Goal: Task Accomplishment & Management: Use online tool/utility

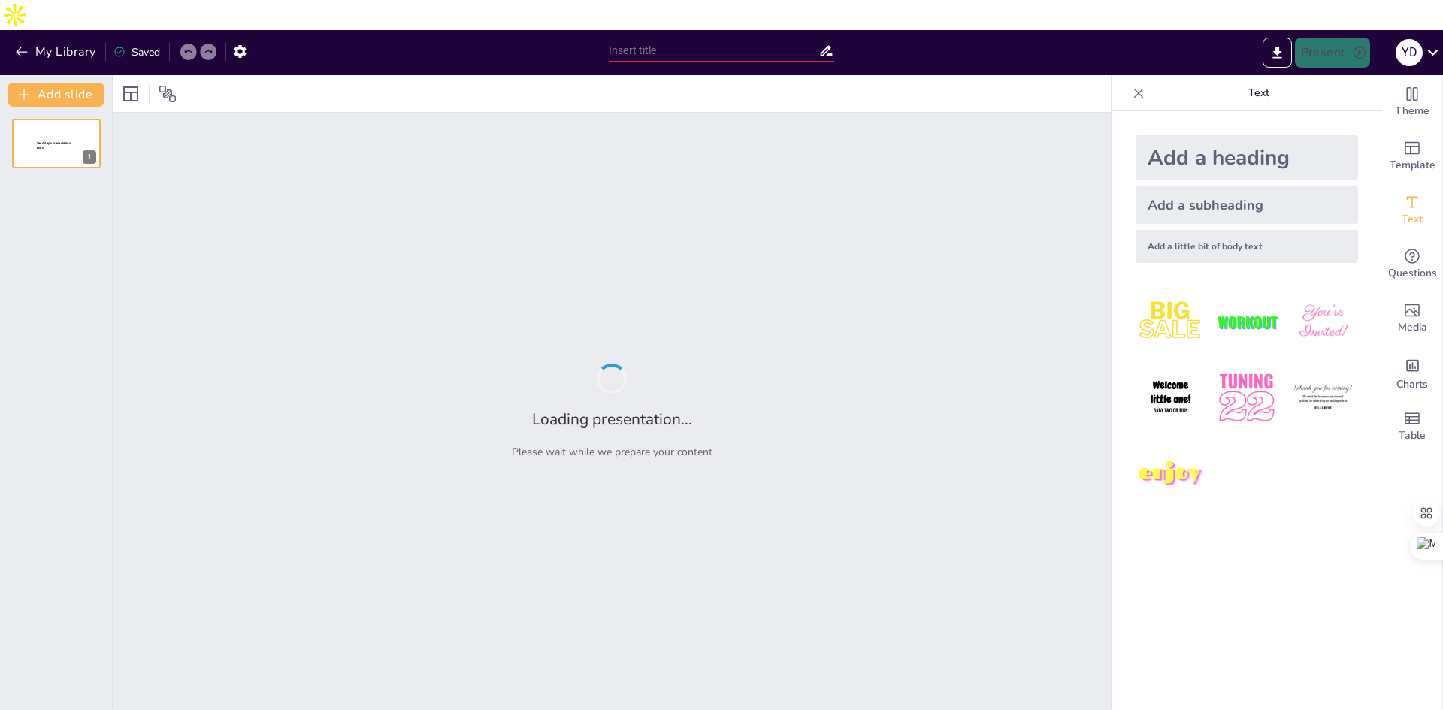
type input "Imported Powering Smarter Maintenance_ Real-World Use Cases of InnoMaint CMMS.p…"
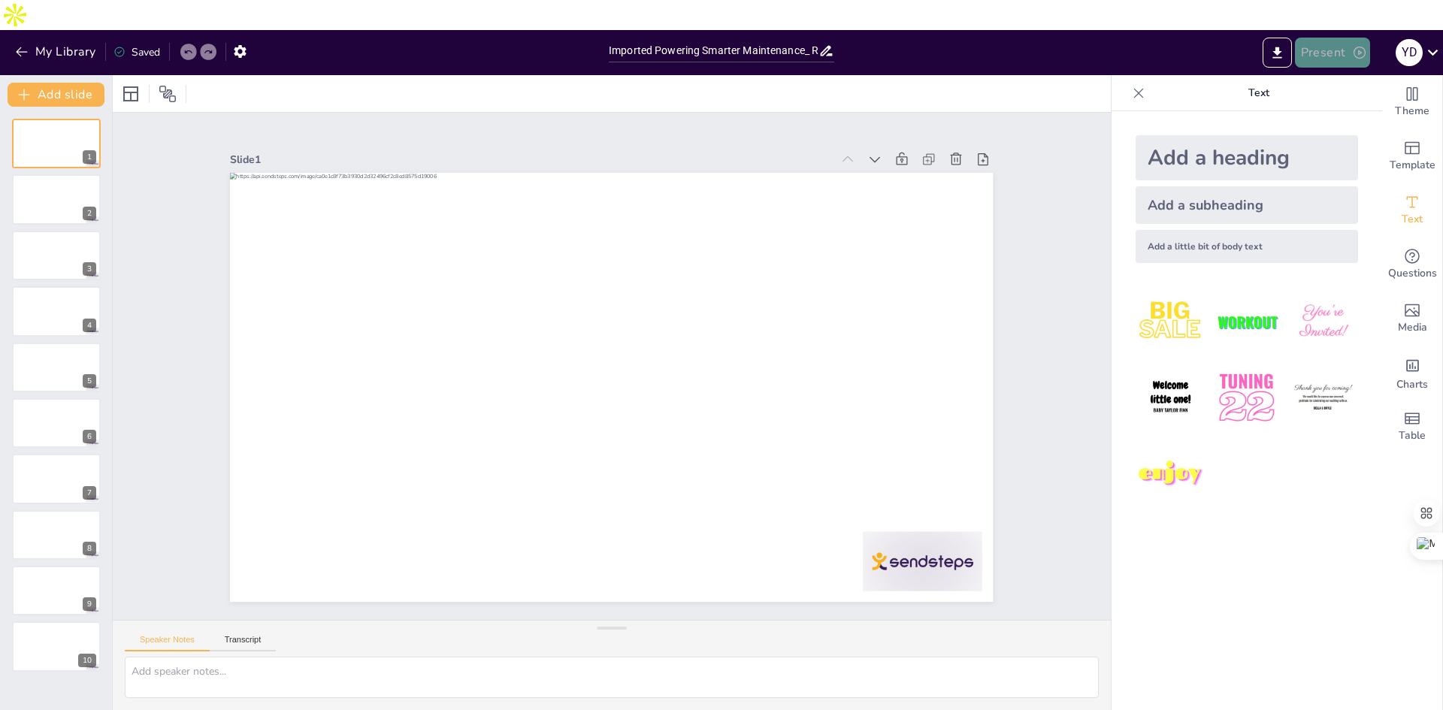
click at [1352, 45] on icon "button" at bounding box center [1359, 52] width 15 height 15
click at [1339, 89] on li "Play presentation" at bounding box center [1356, 92] width 118 height 24
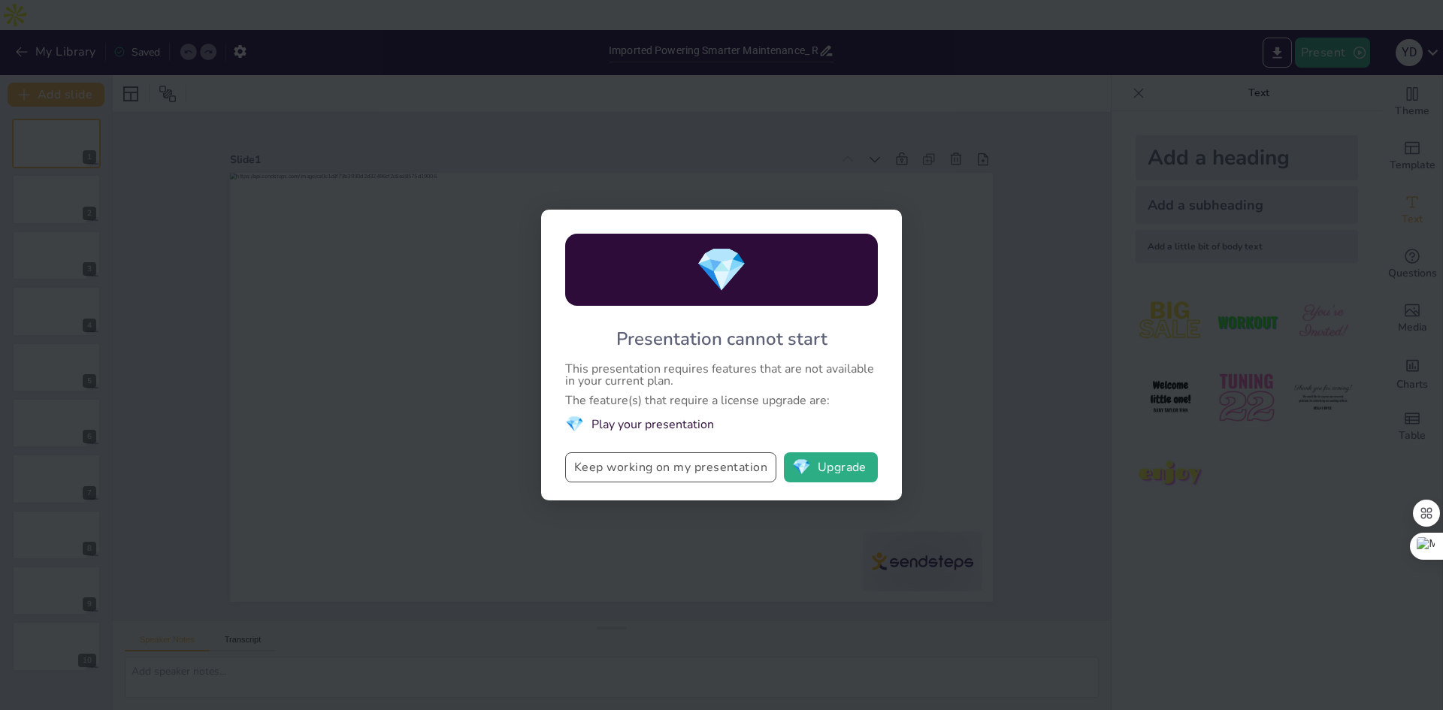
click at [673, 471] on button "Keep working on my presentation" at bounding box center [670, 467] width 211 height 30
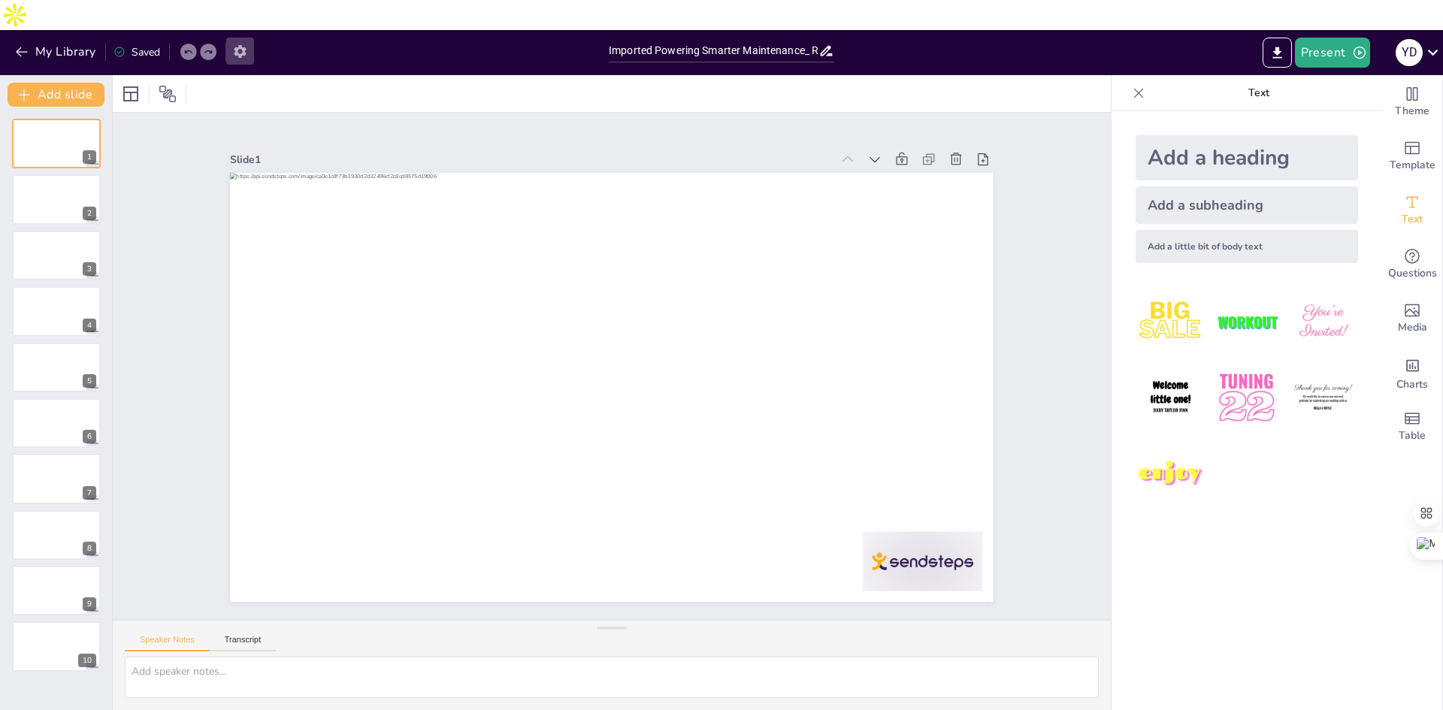
click at [244, 45] on icon "button" at bounding box center [240, 51] width 12 height 13
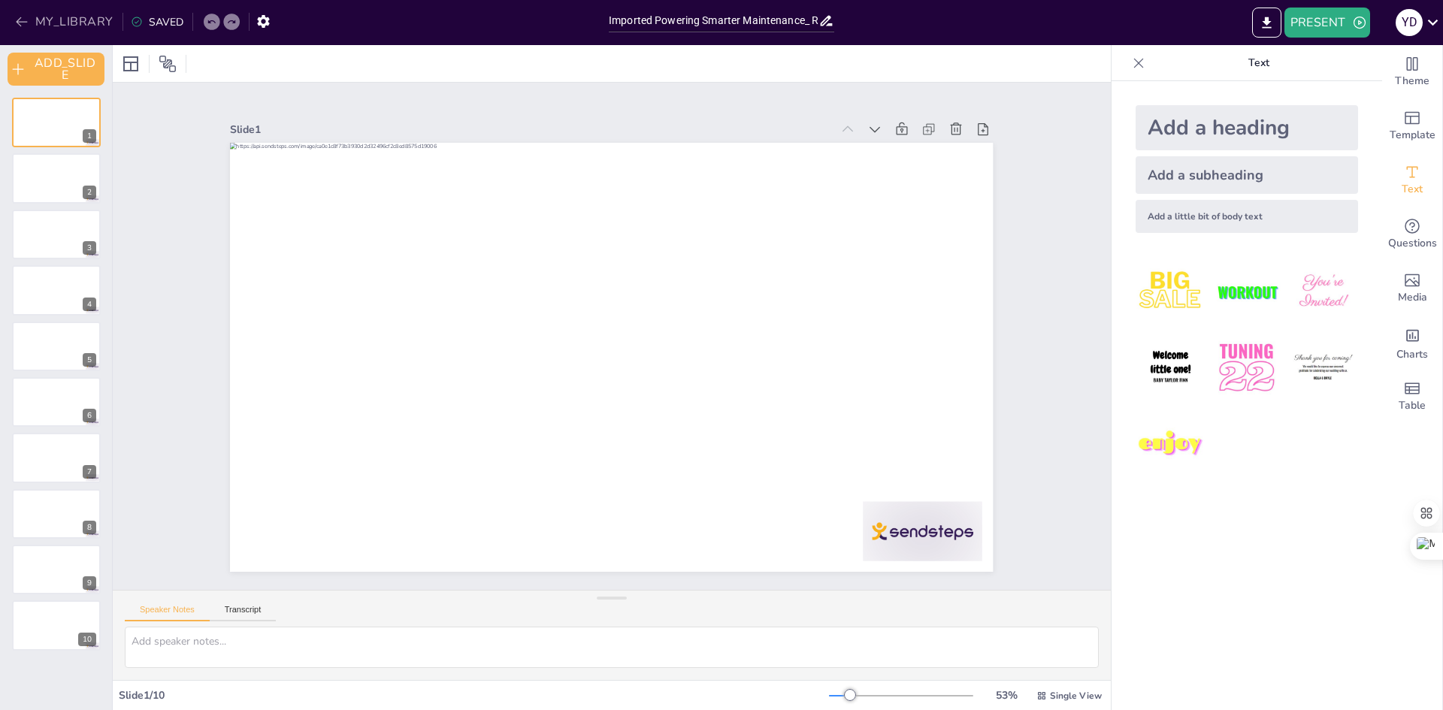
click at [29, 23] on icon "button" at bounding box center [21, 21] width 15 height 15
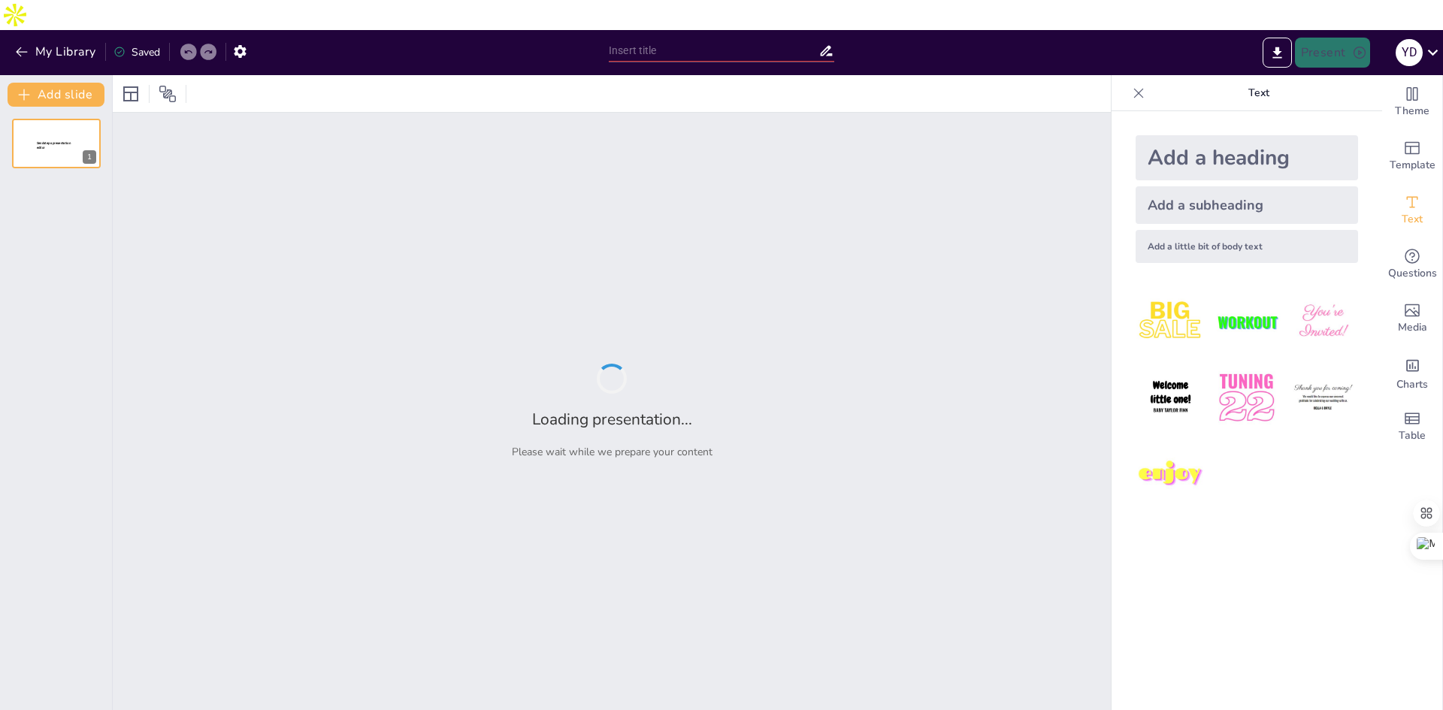
type input "Imported Powering Smarter Maintenance_ Real-World Use Cases of InnoMaint CMMS.p…"
